Goal: Register for event/course: Sign up to attend an event or enroll in a course

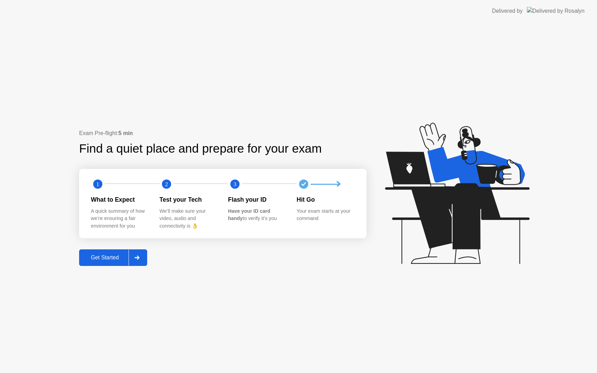
click at [110, 258] on div "Get Started" at bounding box center [104, 258] width 47 height 6
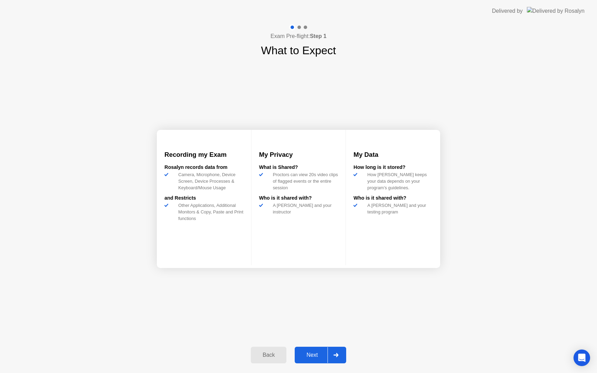
click at [311, 352] on div "Next" at bounding box center [312, 355] width 31 height 6
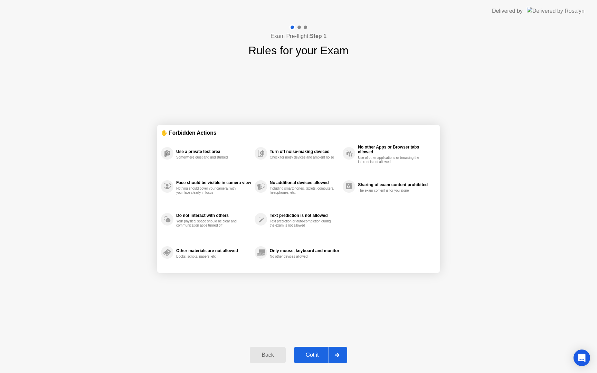
click at [316, 360] on button "Got it" at bounding box center [320, 355] width 53 height 17
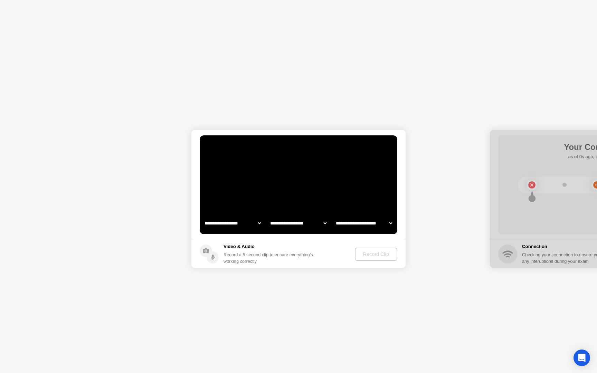
select select "**********"
select select "*******"
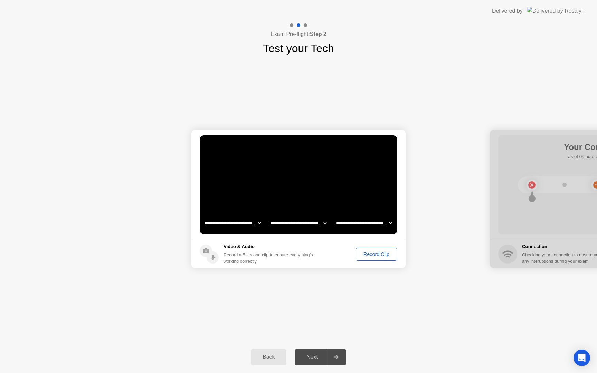
click at [379, 254] on div "Record Clip" at bounding box center [376, 255] width 37 height 6
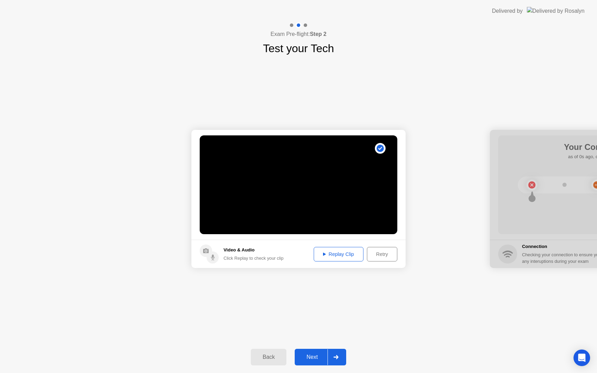
click at [331, 252] on div "Replay Clip" at bounding box center [338, 255] width 45 height 6
click at [320, 361] on button "Next" at bounding box center [320, 357] width 51 height 17
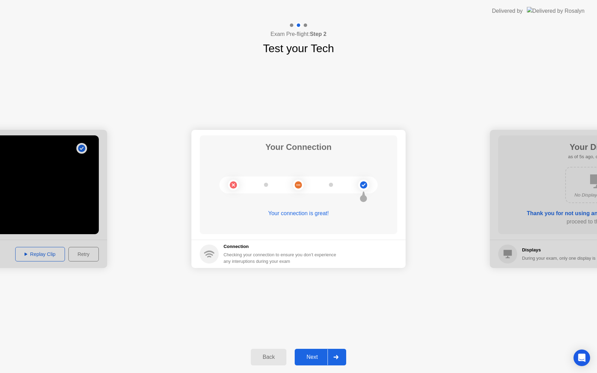
click at [318, 360] on div "Next" at bounding box center [312, 357] width 31 height 6
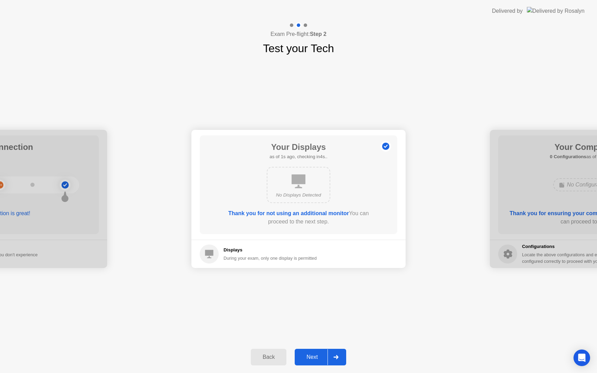
click at [322, 357] on div "Next" at bounding box center [312, 357] width 31 height 6
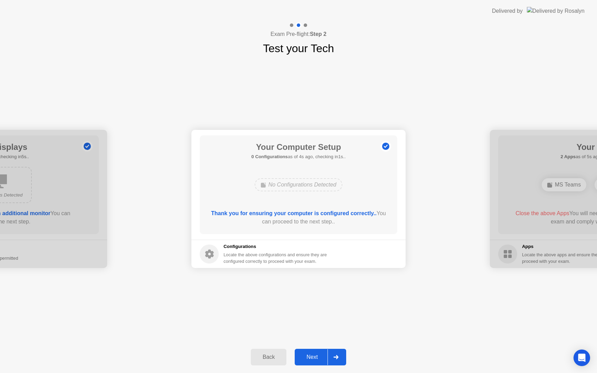
click at [316, 358] on div "Next" at bounding box center [312, 357] width 31 height 6
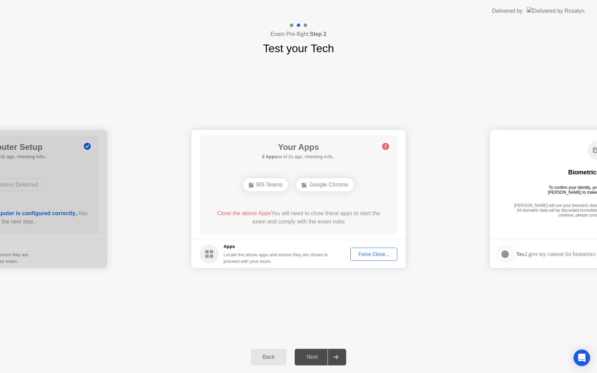
click at [364, 257] on div "Force Close..." at bounding box center [374, 255] width 42 height 6
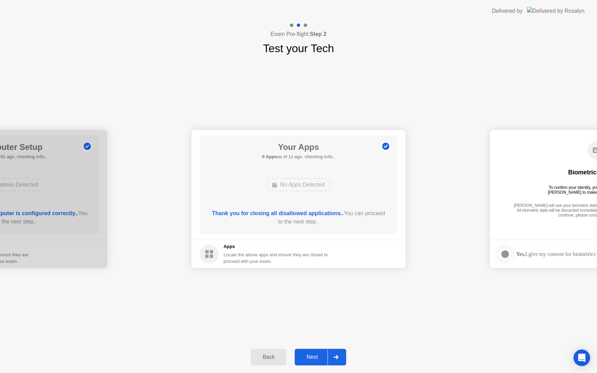
click at [317, 358] on div "Next" at bounding box center [312, 357] width 31 height 6
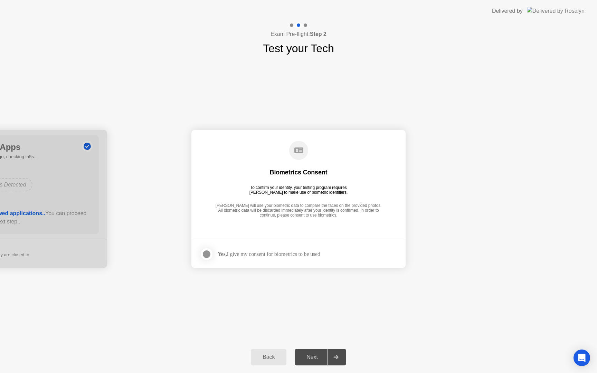
click at [260, 255] on div "Yes, I give my consent for biometrics to be used" at bounding box center [269, 254] width 103 height 7
click at [316, 356] on div "Next" at bounding box center [312, 357] width 31 height 6
click at [204, 254] on div at bounding box center [207, 254] width 8 height 8
click at [312, 350] on button "Next" at bounding box center [320, 357] width 51 height 17
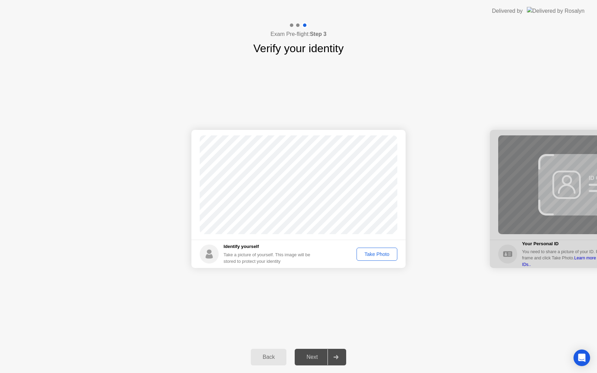
click at [382, 254] on div "Take Photo" at bounding box center [377, 255] width 36 height 6
click at [314, 359] on div "Next" at bounding box center [312, 357] width 31 height 6
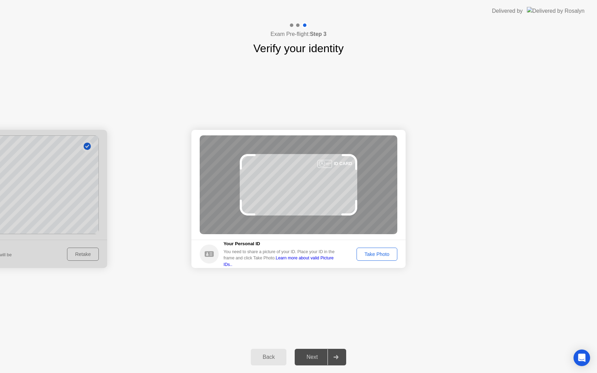
click at [386, 255] on div "Take Photo" at bounding box center [377, 255] width 36 height 6
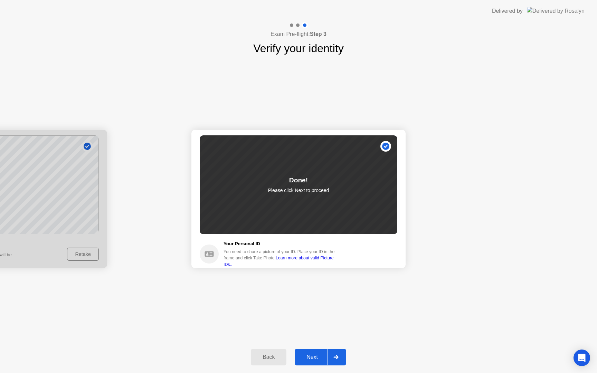
click at [319, 358] on div "Next" at bounding box center [312, 357] width 31 height 6
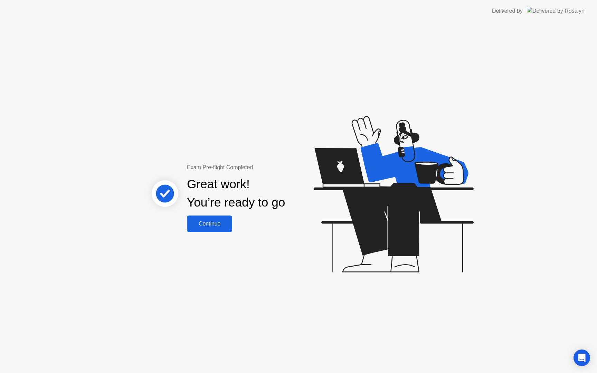
click at [219, 229] on button "Continue" at bounding box center [209, 224] width 45 height 17
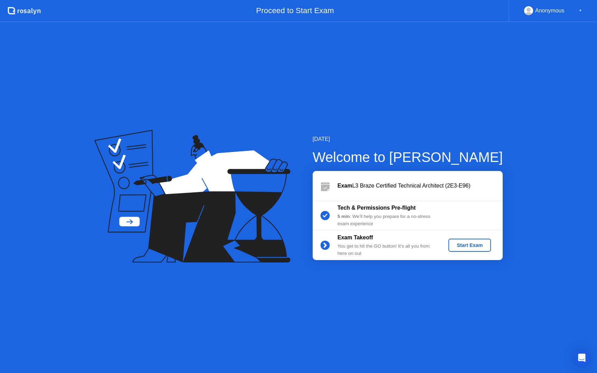
click at [459, 244] on div "Start Exam" at bounding box center [469, 246] width 37 height 6
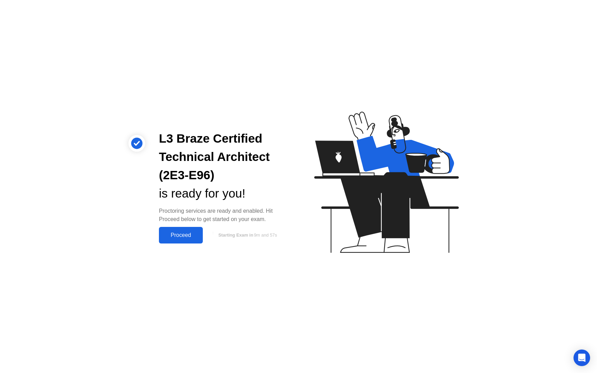
click at [188, 234] on div "Proceed" at bounding box center [181, 235] width 40 height 6
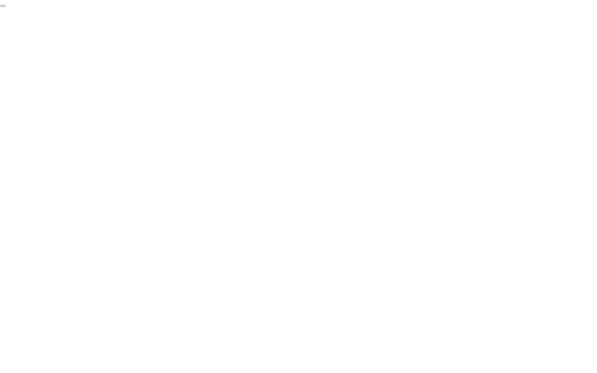
click div "End Proctoring Session"
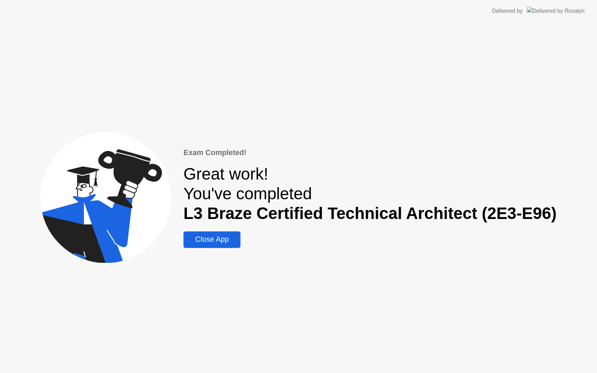
click at [224, 239] on div "Close App" at bounding box center [212, 239] width 53 height 9
